Goal: Transaction & Acquisition: Download file/media

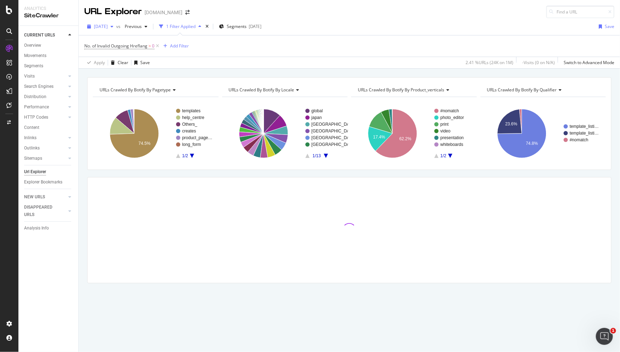
click at [114, 31] on div "[DATE]" at bounding box center [100, 26] width 32 height 11
click at [218, 55] on div "No. of Invalid Outgoing Hreflang > 0 Add Filter" at bounding box center [349, 45] width 530 height 21
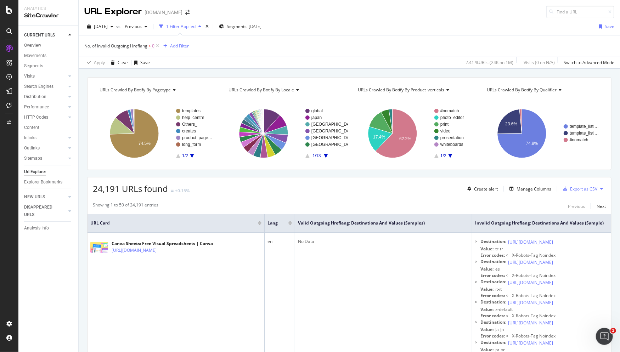
click at [191, 154] on icon "A chart." at bounding box center [192, 156] width 4 height 4
click at [177, 155] on icon "A chart." at bounding box center [178, 156] width 4 height 4
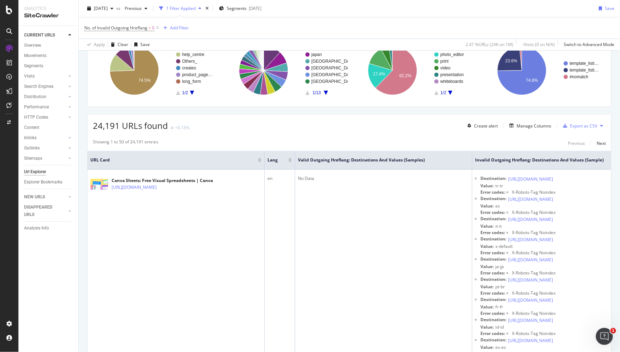
scroll to position [8, 0]
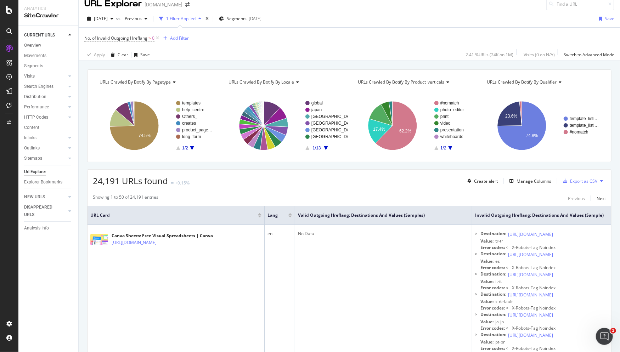
drag, startPoint x: 190, startPoint y: 123, endPoint x: 197, endPoint y: 157, distance: 35.3
click at [197, 157] on div "URLs Crawled By Botify By pagetype Chart (by Value) Table Expand Export as CSV …" at bounding box center [349, 115] width 524 height 93
click at [190, 146] on icon "A chart." at bounding box center [192, 148] width 4 height 4
click at [175, 146] on rect "A chart." at bounding box center [156, 126] width 126 height 62
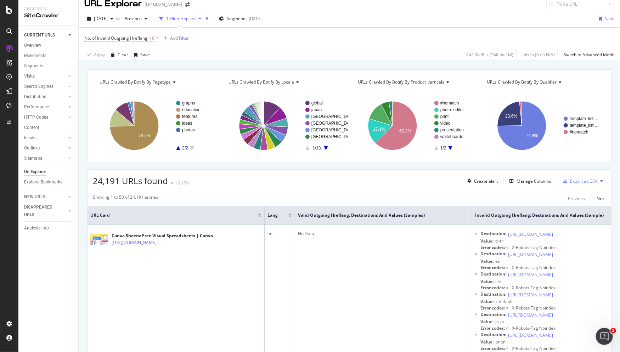
click at [179, 147] on icon "A chart." at bounding box center [178, 148] width 4 height 4
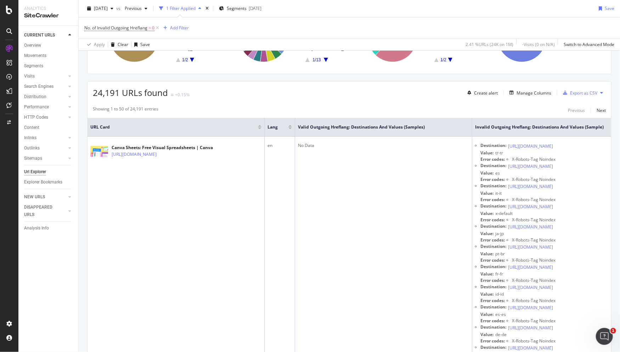
scroll to position [37, 0]
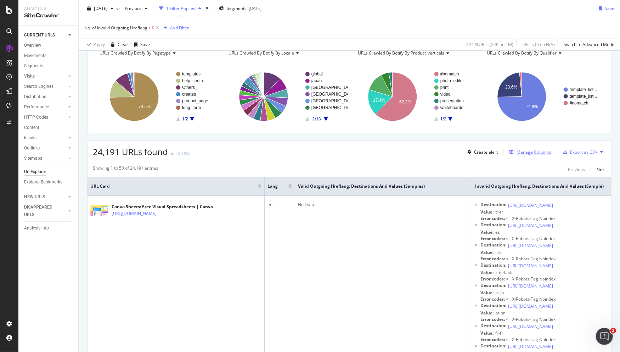
click at [528, 152] on div "Manage Columns" at bounding box center [533, 152] width 35 height 6
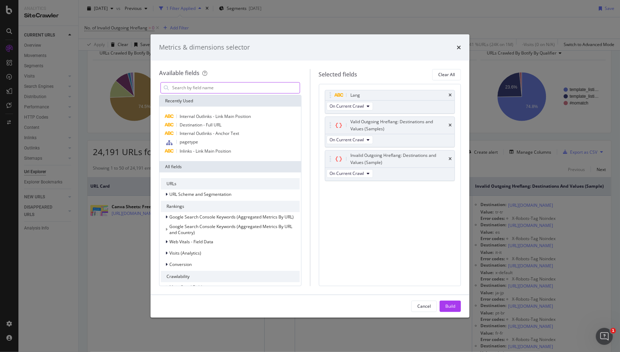
click at [254, 87] on input "modal" at bounding box center [235, 87] width 128 height 11
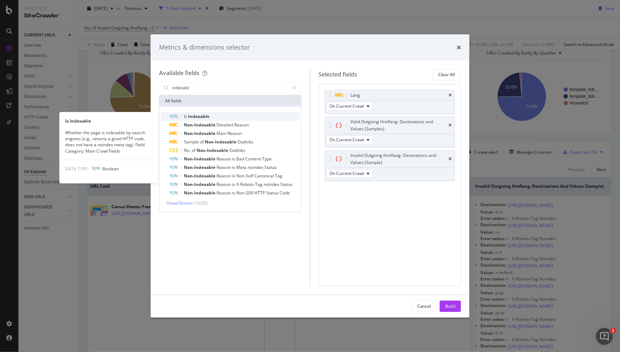
type input "indexabl"
click at [253, 118] on div "Is Indexable" at bounding box center [234, 116] width 130 height 8
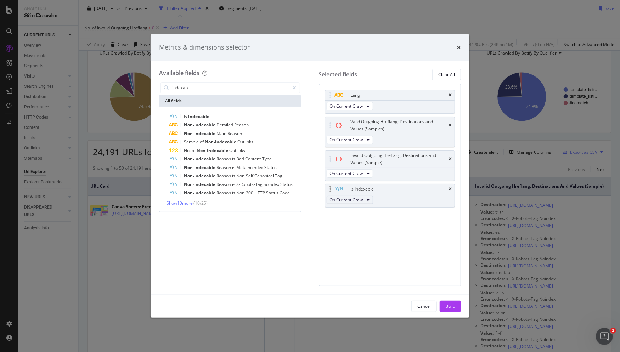
click at [361, 200] on span "On Current Crawl" at bounding box center [347, 200] width 34 height 6
click at [411, 230] on div "Lang On Current Crawl Valid Outgoing Hreflang: Destinations and Values (Samples…" at bounding box center [390, 185] width 142 height 202
click at [450, 304] on div "Build" at bounding box center [450, 306] width 10 height 6
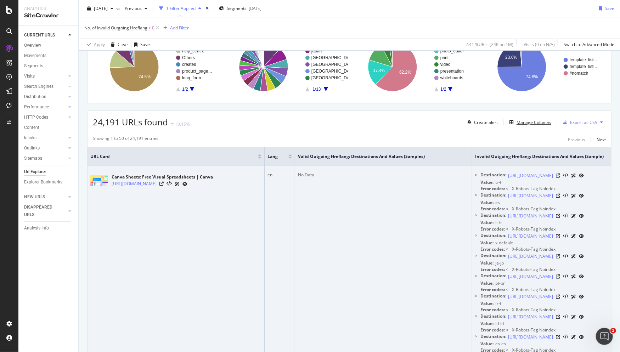
scroll to position [16, 0]
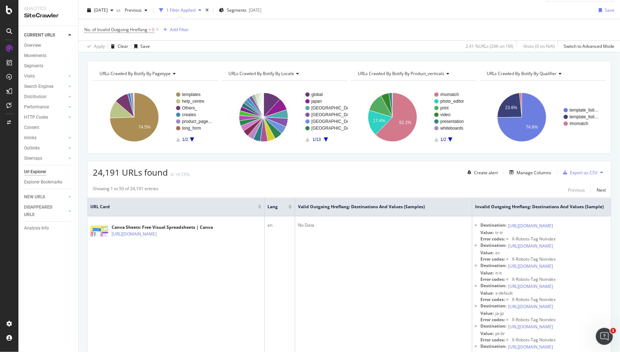
click at [512, 188] on div "Showing 1 to 50 of 24,191 entries Previous Next" at bounding box center [348, 190] width 523 height 8
drag, startPoint x: 439, startPoint y: 207, endPoint x: 366, endPoint y: 210, distance: 73.3
click at [364, 209] on span "Valid Outgoing Hreflang: Destinations and Values (Samples)" at bounding box center [378, 207] width 160 height 6
click at [536, 172] on div "Manage Columns" at bounding box center [533, 173] width 35 height 6
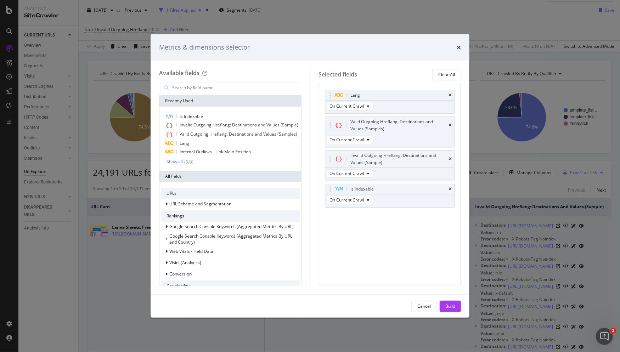
drag, startPoint x: 427, startPoint y: 307, endPoint x: 445, endPoint y: 295, distance: 21.9
click at [427, 307] on div "Cancel" at bounding box center [423, 306] width 13 height 6
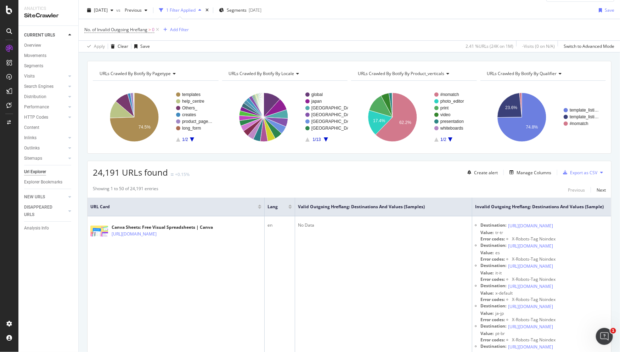
drag, startPoint x: 569, startPoint y: 210, endPoint x: 526, endPoint y: 215, distance: 43.4
click at [526, 215] on th "Invalid Outgoing Hreflang: Destinations and Values (Sample)" at bounding box center [560, 207] width 177 height 19
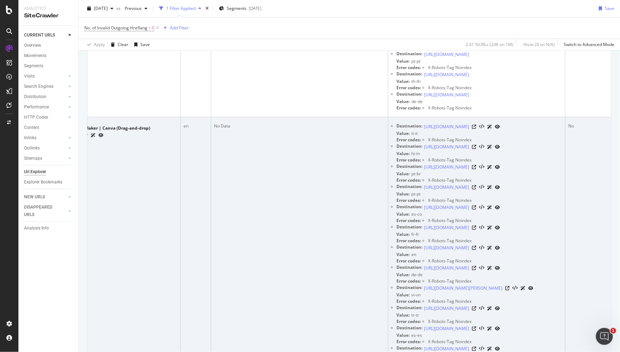
scroll to position [2624, 0]
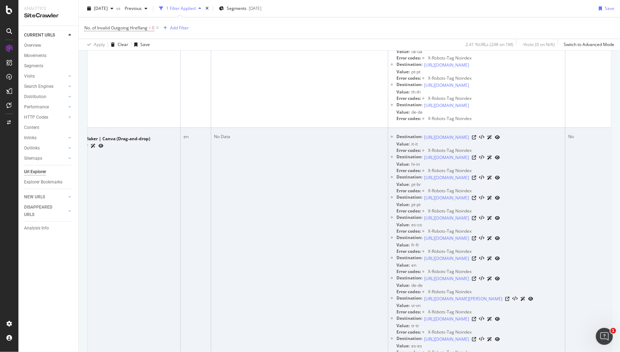
click at [335, 306] on td "No Data" at bounding box center [299, 345] width 177 height 435
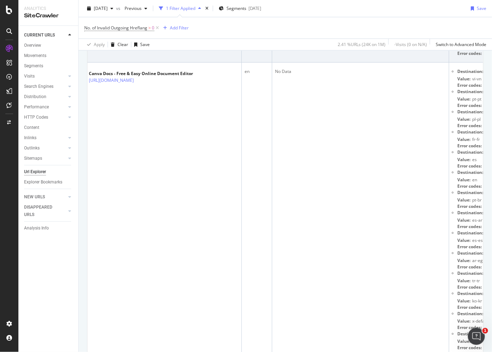
scroll to position [0, 0]
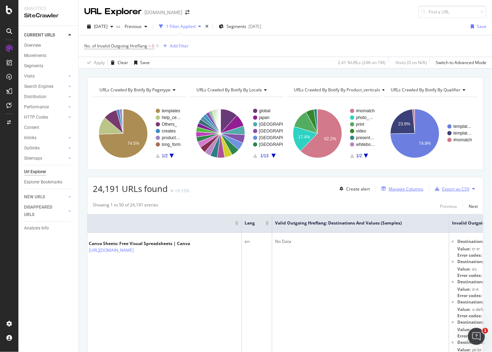
drag, startPoint x: 445, startPoint y: 188, endPoint x: 399, endPoint y: 188, distance: 46.4
click at [398, 192] on div "Create alert Manage Columns Export as CSV" at bounding box center [407, 189] width 141 height 12
click at [399, 188] on div "Manage Columns" at bounding box center [406, 189] width 35 height 6
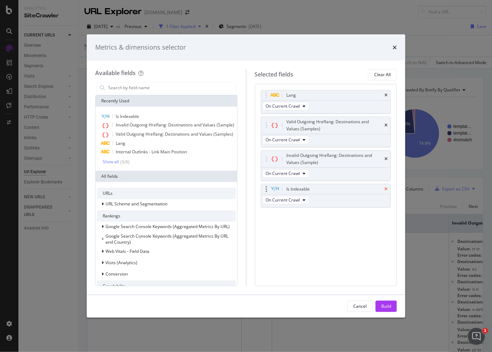
click at [388, 188] on icon "times" at bounding box center [386, 189] width 3 height 4
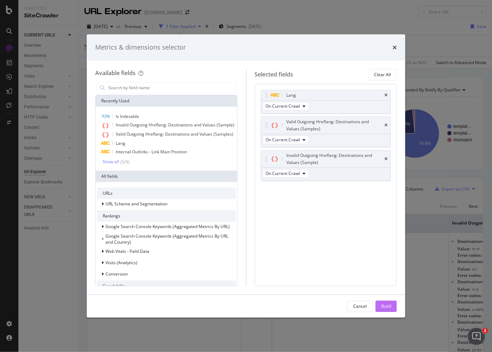
click at [388, 306] on div "Build" at bounding box center [386, 306] width 10 height 6
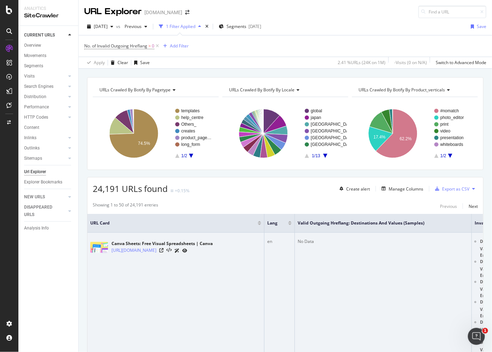
click at [389, 309] on td "No Data" at bounding box center [383, 350] width 177 height 234
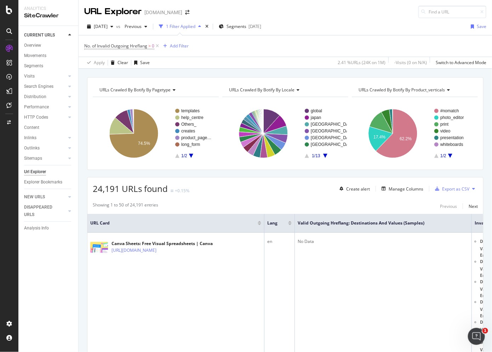
click at [191, 154] on icon "A chart." at bounding box center [191, 156] width 4 height 4
click at [178, 158] on rect "A chart." at bounding box center [155, 134] width 125 height 62
click at [177, 155] on icon "A chart." at bounding box center [177, 156] width 4 height 4
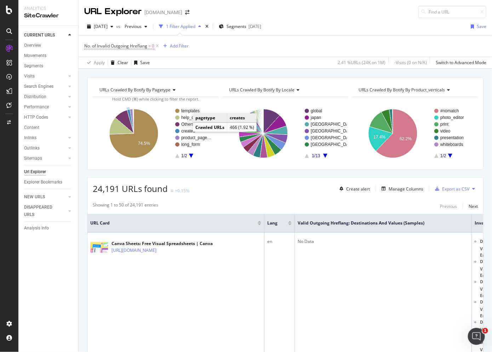
click at [186, 131] on text "creates" at bounding box center [188, 131] width 14 height 5
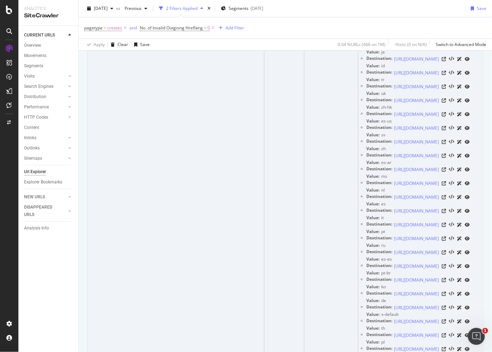
scroll to position [74, 0]
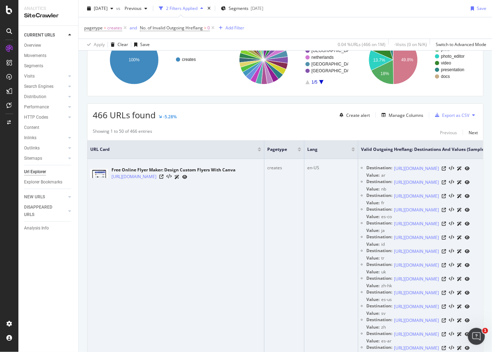
click at [289, 288] on td "creates" at bounding box center [284, 358] width 40 height 398
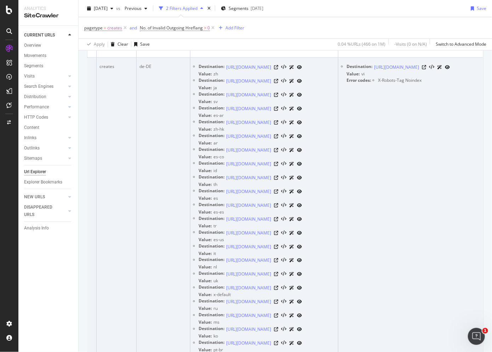
scroll to position [732, 0]
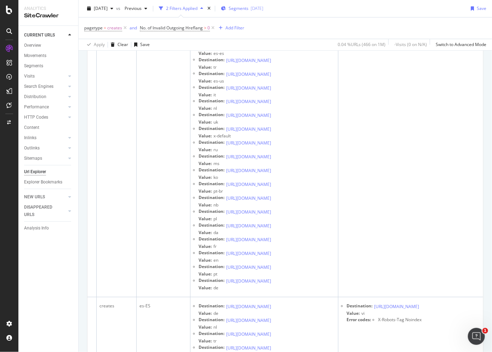
click at [253, 13] on div "Segments [DATE]" at bounding box center [242, 8] width 42 height 11
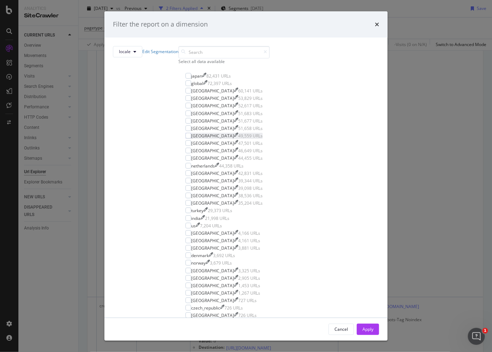
scroll to position [0, 0]
click at [199, 58] on input "modal" at bounding box center [223, 52] width 91 height 12
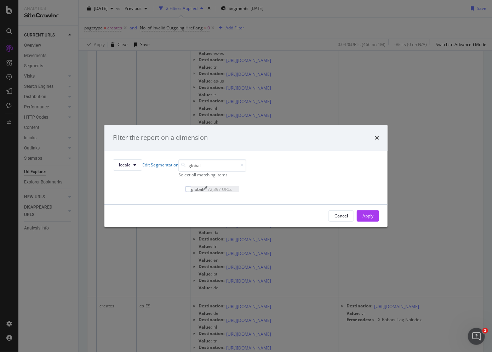
type input "global"
click at [192, 192] on div "global 72,397 URLs" at bounding box center [211, 189] width 41 height 6
click at [363, 219] on div "Apply" at bounding box center [368, 216] width 11 height 6
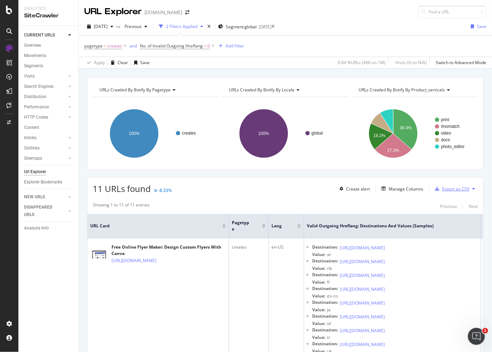
click at [445, 188] on div "Export as CSV" at bounding box center [455, 189] width 27 height 6
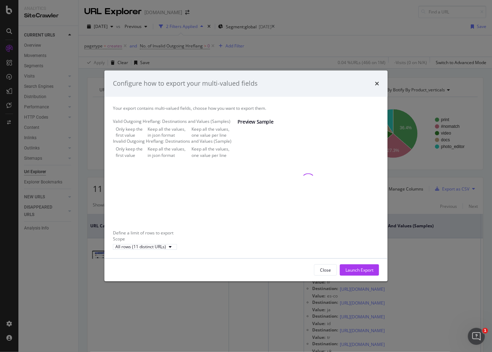
click at [148, 138] on div "Keep all the values, in json format" at bounding box center [168, 132] width 41 height 12
click at [148, 158] on div "Keep all the values, in json format" at bounding box center [168, 152] width 41 height 12
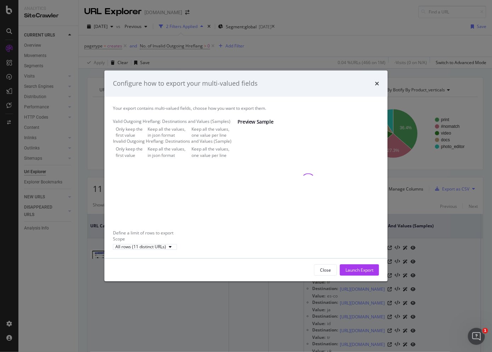
click at [319, 276] on button "Close" at bounding box center [325, 269] width 23 height 11
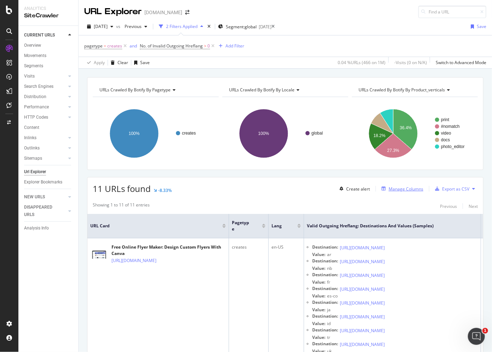
click at [395, 188] on div "Manage Columns" at bounding box center [406, 189] width 35 height 6
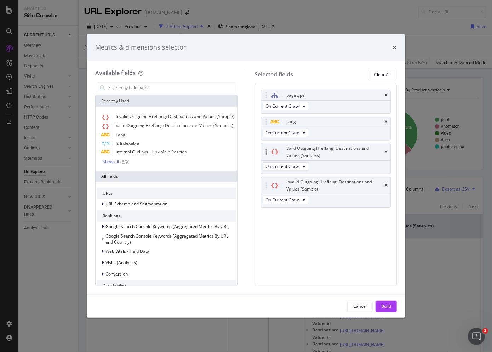
click at [383, 150] on div "Valid Outgoing Hreflang: Destinations and Values (Samples)" at bounding box center [335, 152] width 97 height 14
click at [386, 150] on icon "times" at bounding box center [386, 152] width 3 height 4
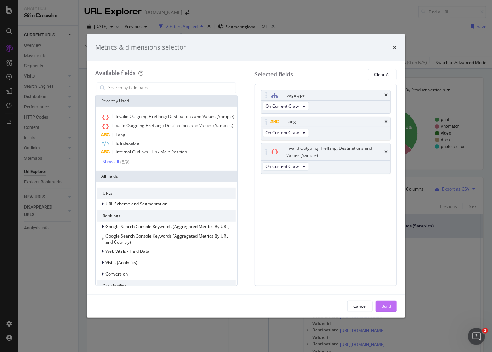
click at [386, 304] on div "Build" at bounding box center [386, 306] width 10 height 6
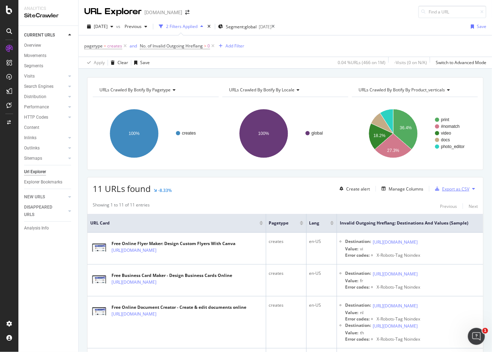
click at [437, 190] on div "Export as CSV" at bounding box center [450, 188] width 37 height 11
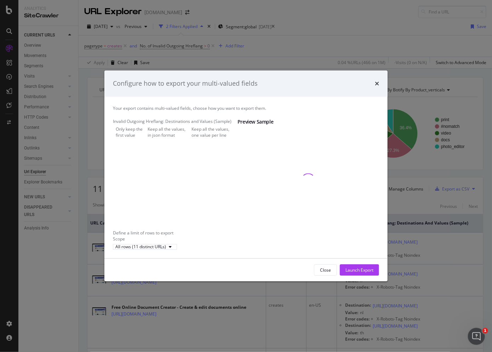
click at [172, 138] on div "Keep all the values, in json format" at bounding box center [168, 132] width 41 height 12
click at [192, 138] on div "Keep all the values, one value per line" at bounding box center [215, 132] width 46 height 12
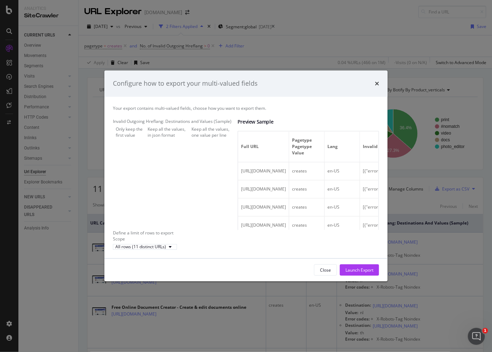
click at [160, 138] on div "Keep all the values, in json format" at bounding box center [168, 132] width 41 height 12
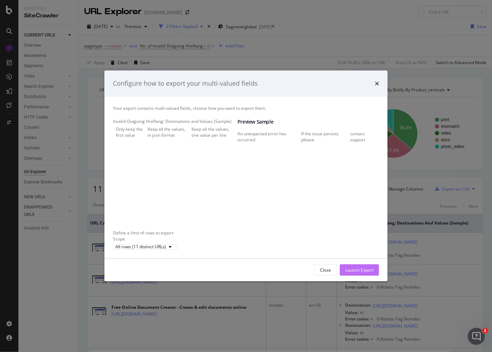
click at [358, 273] on div "Launch Export" at bounding box center [360, 270] width 28 height 6
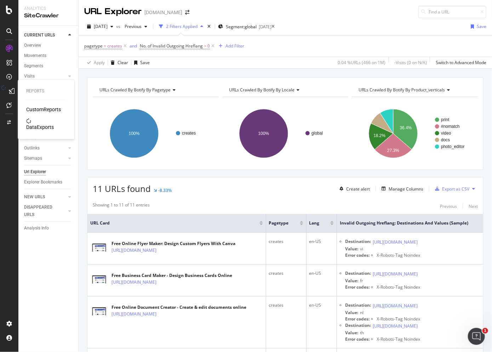
click at [9, 90] on icon at bounding box center [12, 91] width 6 height 6
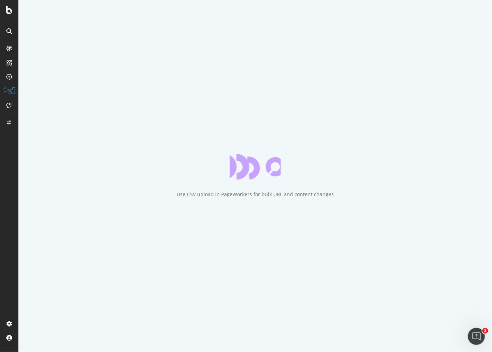
click at [204, 93] on div "Use CSV upload in PageWorkers for bulk URL and content changes" at bounding box center [255, 176] width 474 height 352
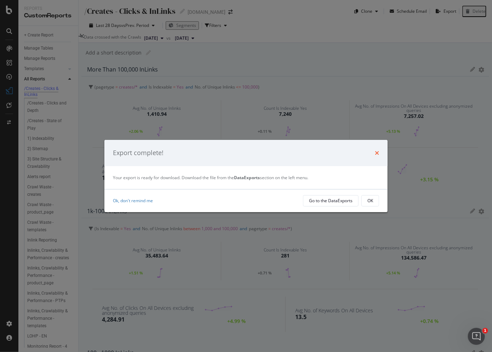
click at [377, 151] on icon "times" at bounding box center [377, 153] width 4 height 6
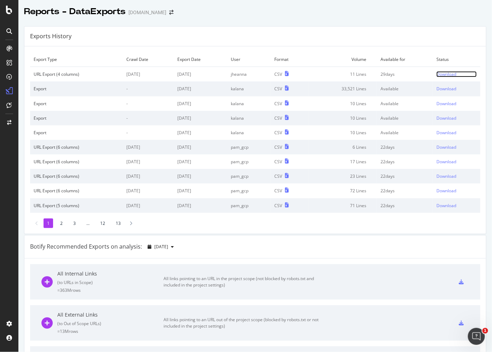
click at [440, 73] on div "Download" at bounding box center [447, 74] width 20 height 6
click at [316, 29] on div "Exports History" at bounding box center [255, 37] width 462 height 20
